Goal: Book appointment/travel/reservation

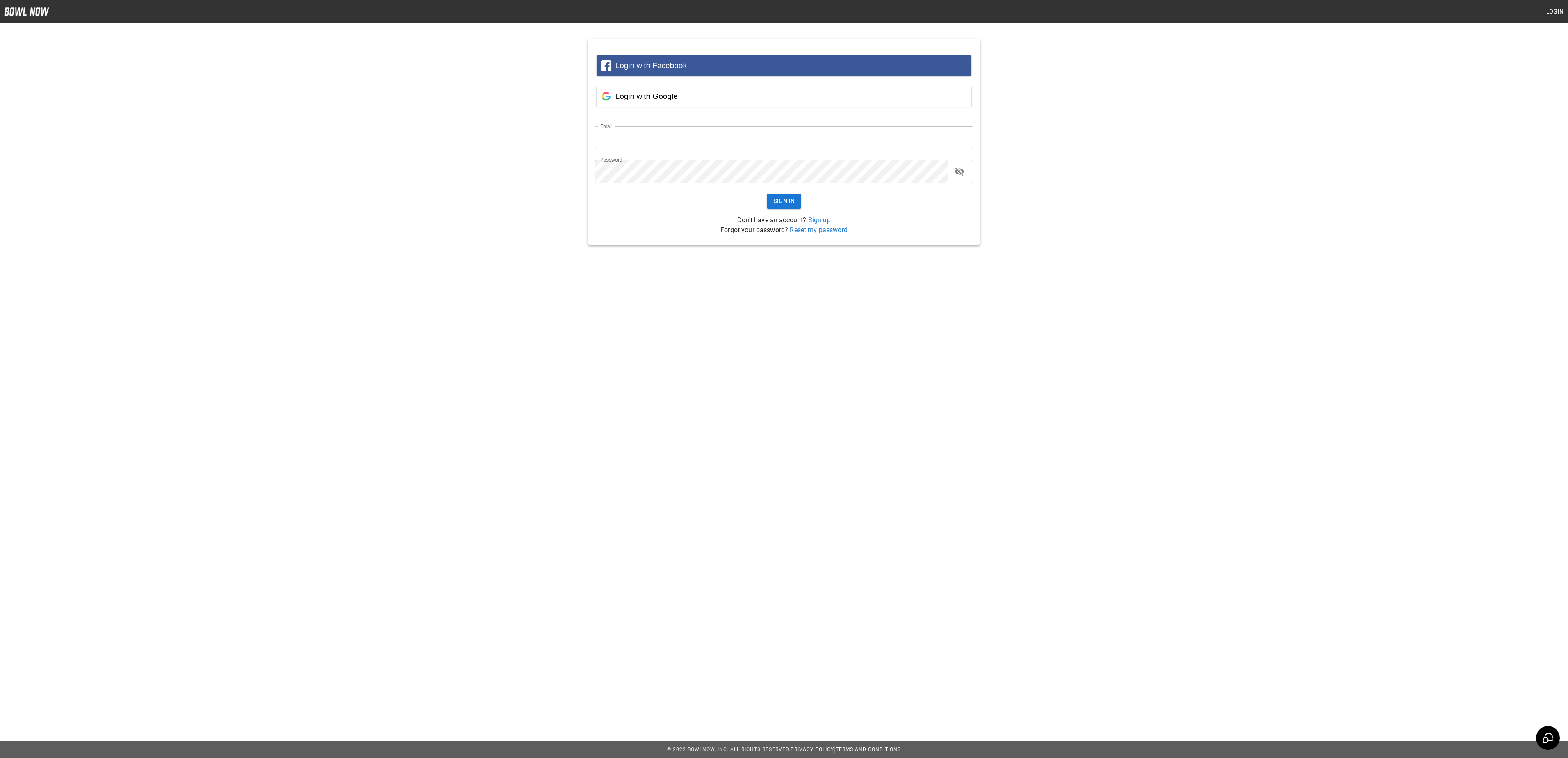
type input "**********"
click at [788, 193] on button "Sign In" at bounding box center [784, 201] width 35 height 15
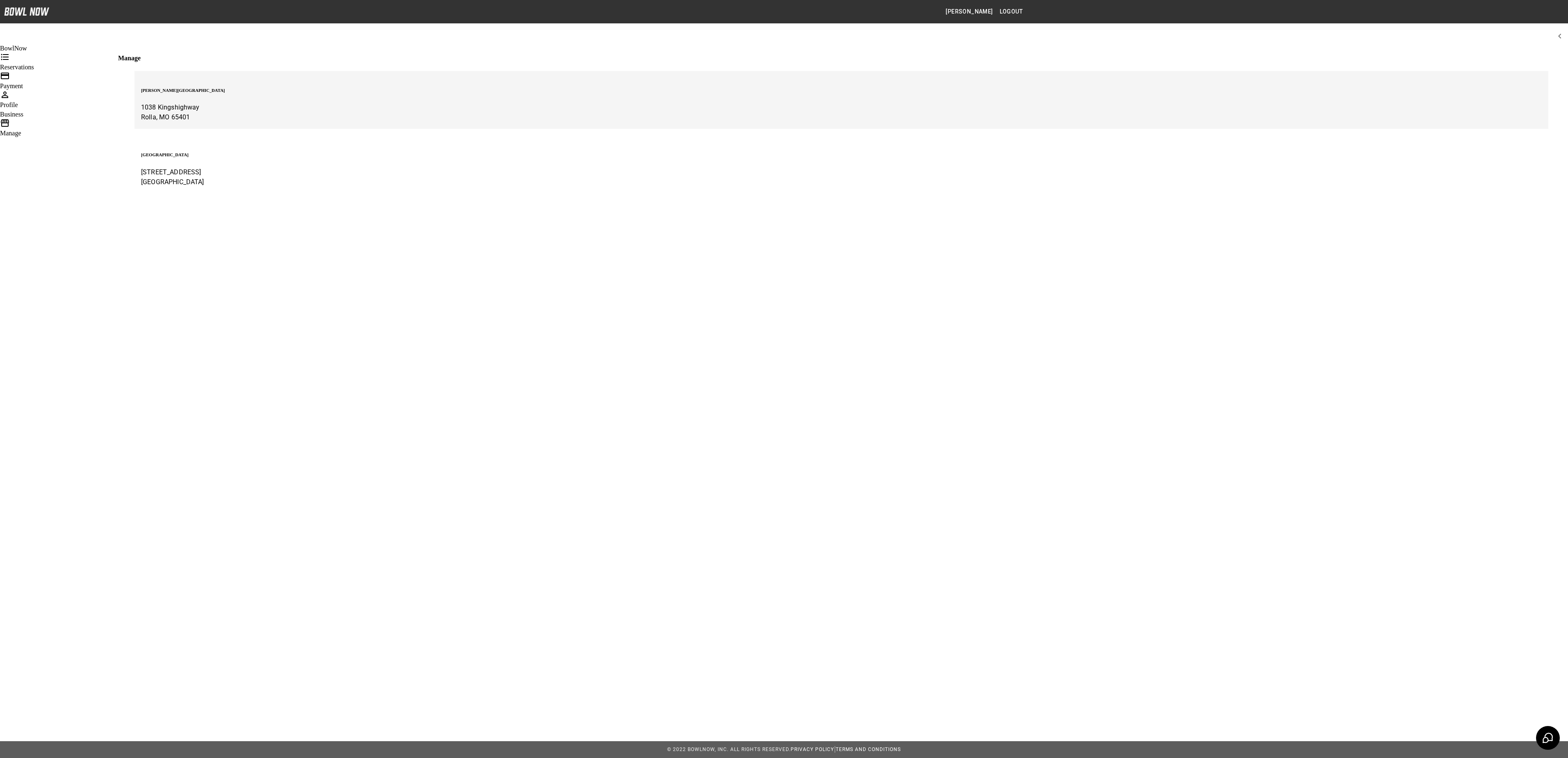
click at [770, 112] on p "Rolla, MO 65401" at bounding box center [842, 117] width 1401 height 10
